Goal: Information Seeking & Learning: Learn about a topic

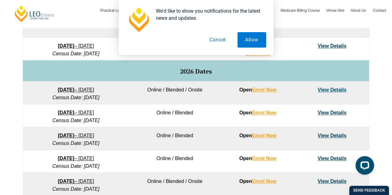
scroll to position [358, 0]
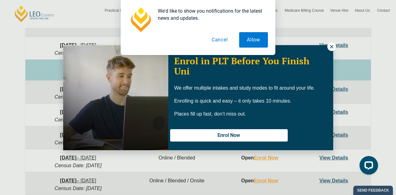
click at [329, 45] on div "We'd like to show you notifications for the latest news and updates. Allow Canc…" at bounding box center [198, 27] width 396 height 55
click at [333, 46] on div "We'd like to show you notifications for the latest news and updates. Allow Canc…" at bounding box center [198, 27] width 396 height 55
click at [249, 39] on button "Allow" at bounding box center [253, 39] width 29 height 15
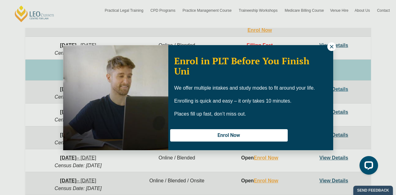
click at [334, 46] on icon at bounding box center [332, 47] width 6 height 6
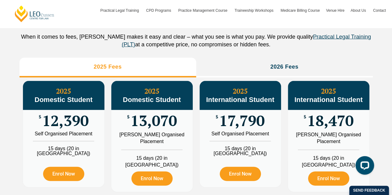
scroll to position [701, 0]
